Goal: Task Accomplishment & Management: Complete application form

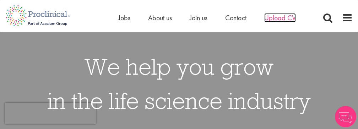
click at [290, 17] on span "Upload CV" at bounding box center [280, 17] width 32 height 9
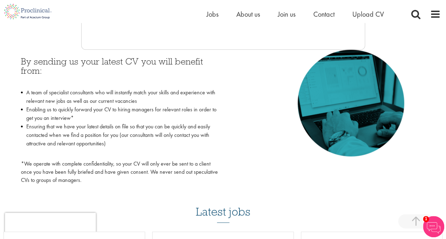
scroll to position [320, 0]
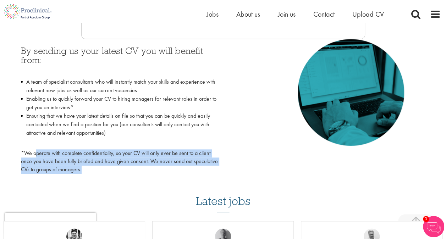
drag, startPoint x: 35, startPoint y: 153, endPoint x: 189, endPoint y: 166, distance: 154.7
click at [189, 129] on p "*We operate with complete confidentiality, so your CV will only ever be sent to…" at bounding box center [119, 161] width 197 height 25
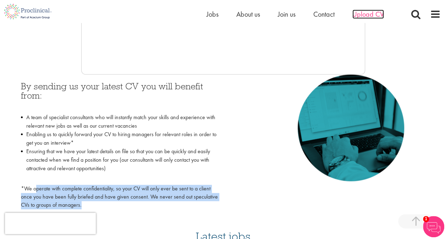
click at [358, 14] on span "Upload CV" at bounding box center [369, 14] width 32 height 9
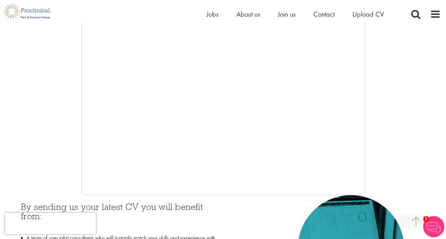
scroll to position [178, 0]
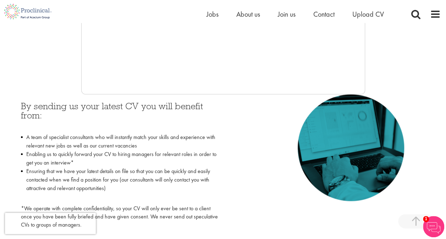
scroll to position [249, 0]
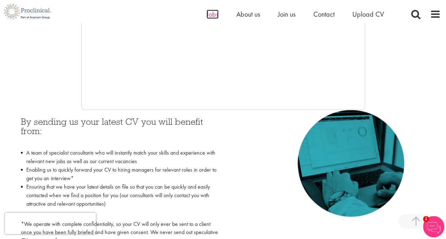
click at [211, 14] on span "Jobs" at bounding box center [213, 14] width 12 height 9
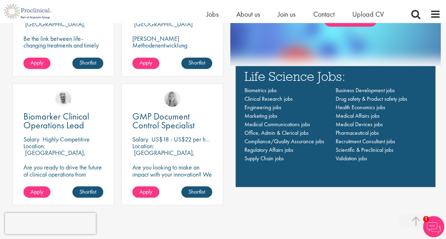
scroll to position [462, 0]
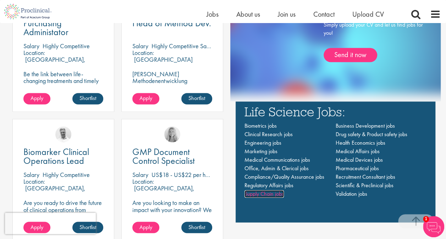
click at [277, 192] on span "Supply Chain jobs" at bounding box center [264, 193] width 39 height 7
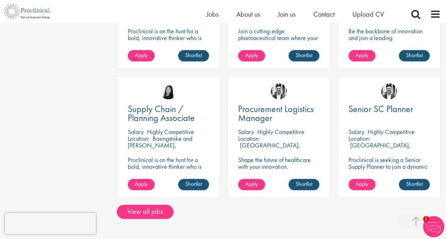
scroll to position [391, 0]
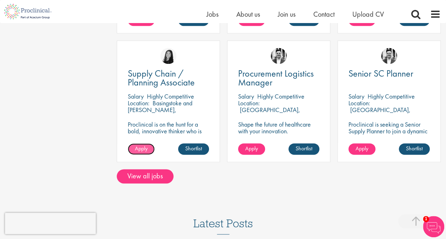
click at [138, 145] on span "Apply" at bounding box center [141, 148] width 13 height 7
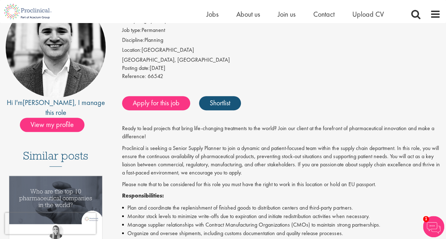
scroll to position [71, 0]
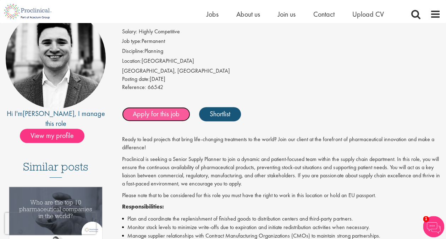
click at [168, 110] on link "Apply for this job" at bounding box center [156, 114] width 68 height 14
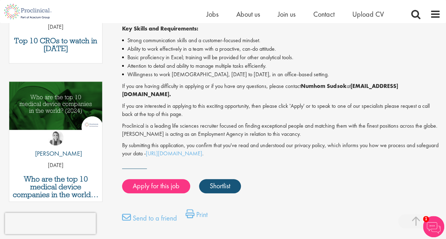
scroll to position [320, 0]
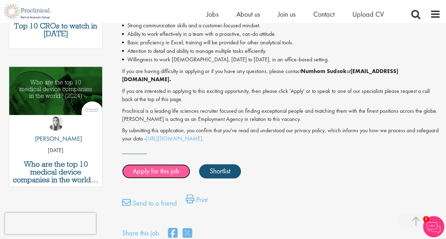
click at [172, 164] on link "Apply for this job" at bounding box center [156, 171] width 68 height 14
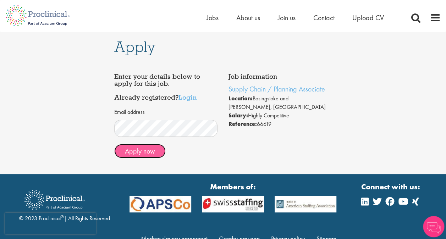
click at [144, 151] on button "Apply now" at bounding box center [139, 151] width 51 height 14
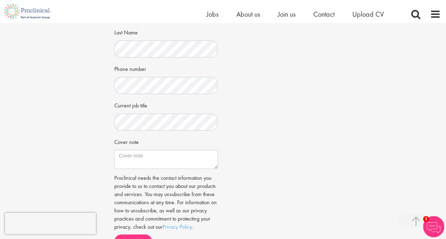
scroll to position [178, 0]
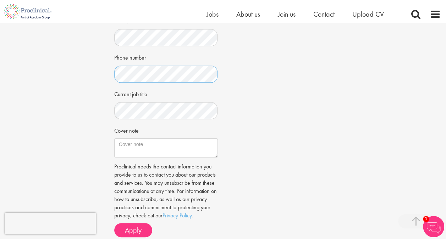
click at [86, 70] on div "Apply Job information Supply Chain / Planning Associate Location: Basingstoke a…" at bounding box center [223, 50] width 457 height 408
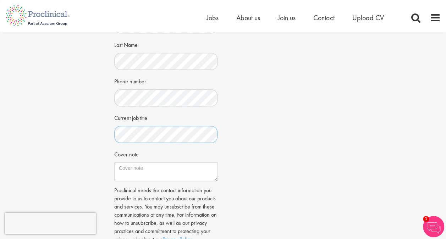
scroll to position [213, 0]
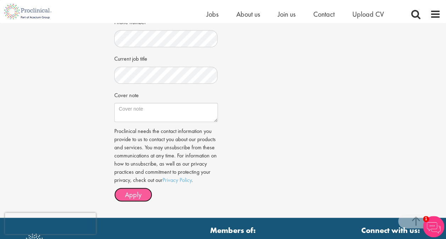
click at [145, 202] on button "Apply" at bounding box center [133, 195] width 38 height 14
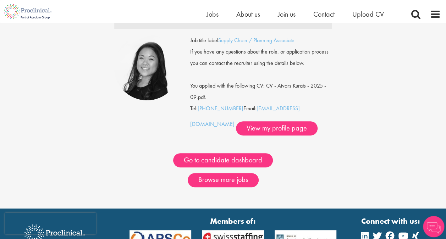
scroll to position [71, 0]
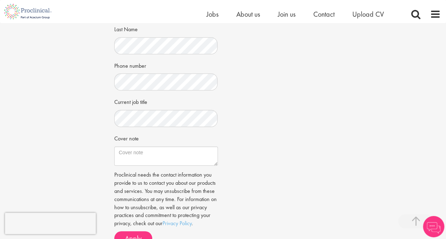
scroll to position [213, 0]
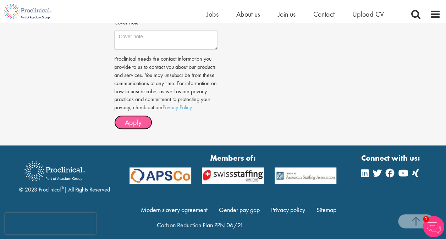
click at [138, 127] on span "Apply" at bounding box center [133, 122] width 17 height 9
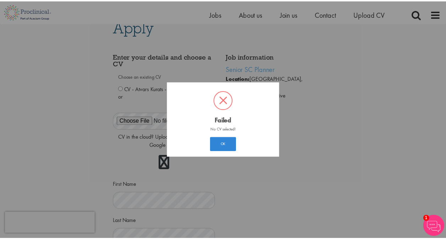
scroll to position [11, 0]
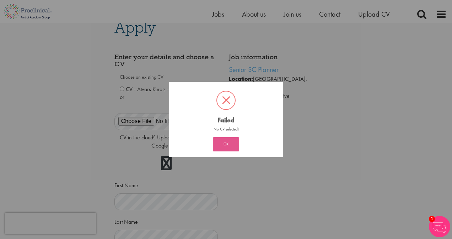
click at [234, 145] on button "OK" at bounding box center [226, 144] width 26 height 14
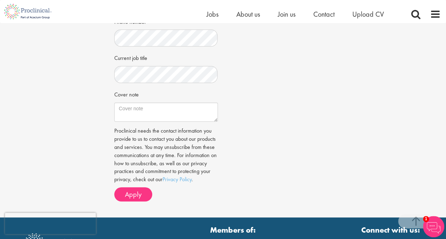
scroll to position [334, 0]
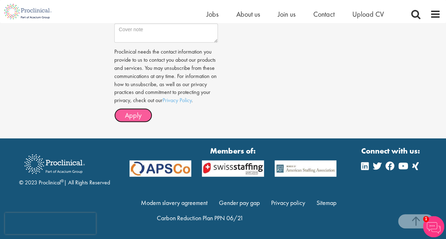
click at [141, 118] on span "Apply" at bounding box center [133, 115] width 17 height 9
